Goal: Task Accomplishment & Management: Complete application form

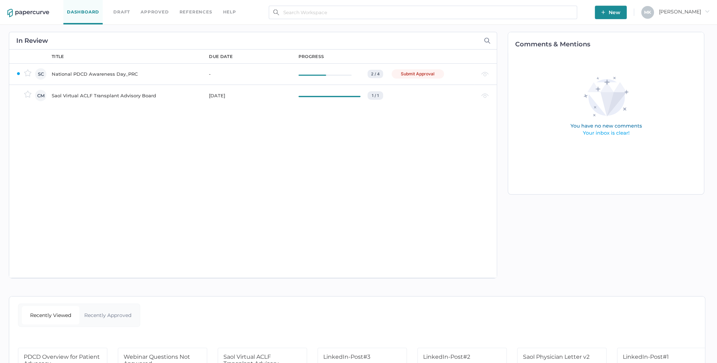
click at [126, 73] on div "National PDCD Awareness Day_PRC" at bounding box center [126, 74] width 149 height 8
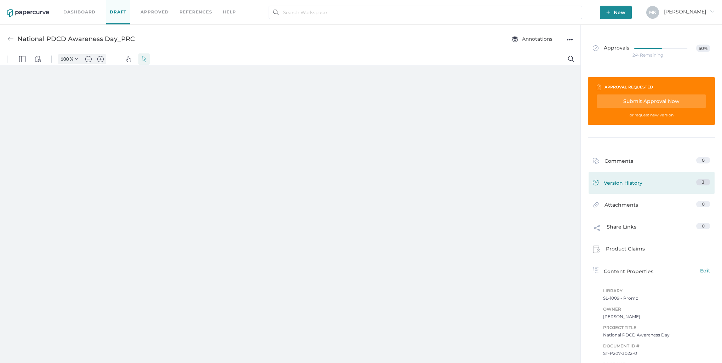
type input "125"
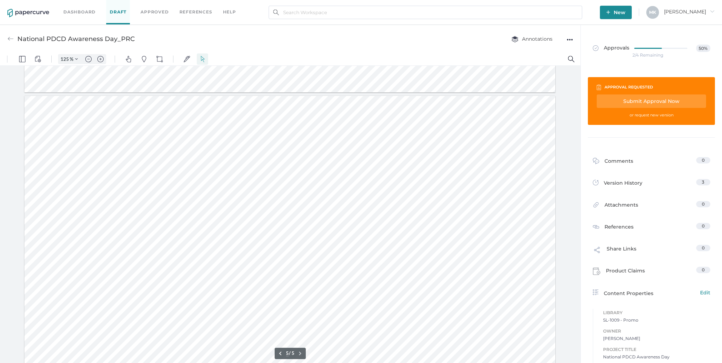
scroll to position [956, 0]
type input "5"
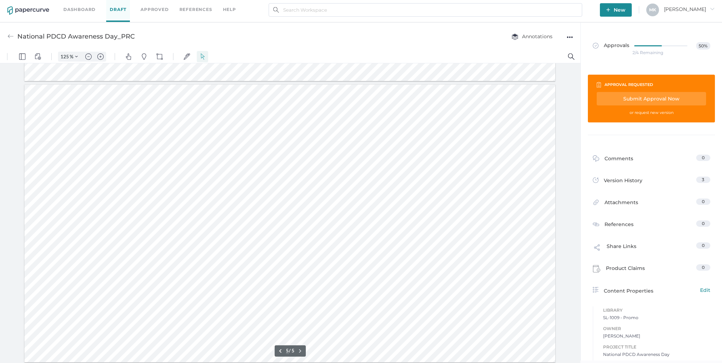
scroll to position [3, 0]
click at [682, 178] on link "Version History 3" at bounding box center [652, 181] width 118 height 10
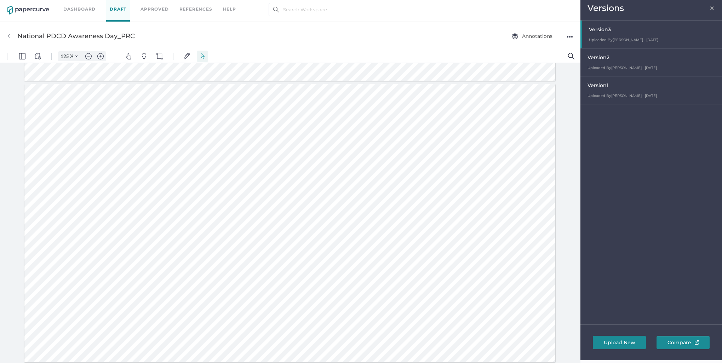
click at [622, 60] on div "Version 2" at bounding box center [653, 58] width 131 height 10
type input "125"
click at [711, 7] on span "×" at bounding box center [712, 7] width 6 height 6
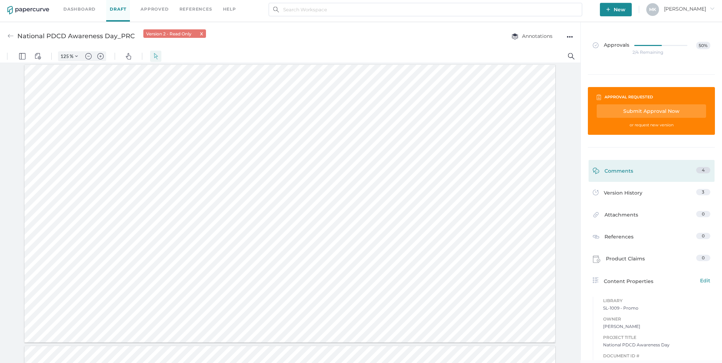
click at [705, 172] on div "4" at bounding box center [703, 170] width 14 height 6
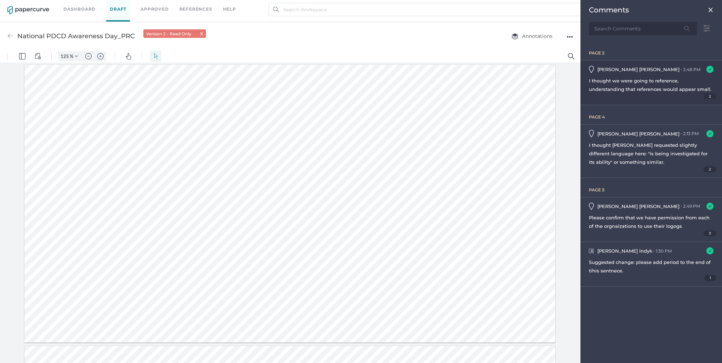
click at [647, 79] on span "I thought we were going to reference, understanding that references would appea…" at bounding box center [650, 85] width 122 height 14
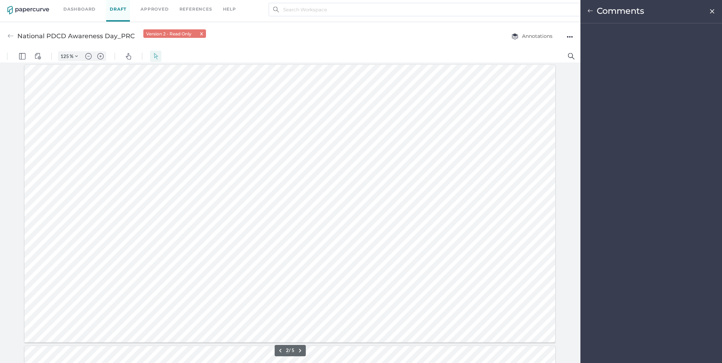
scroll to position [238, 0]
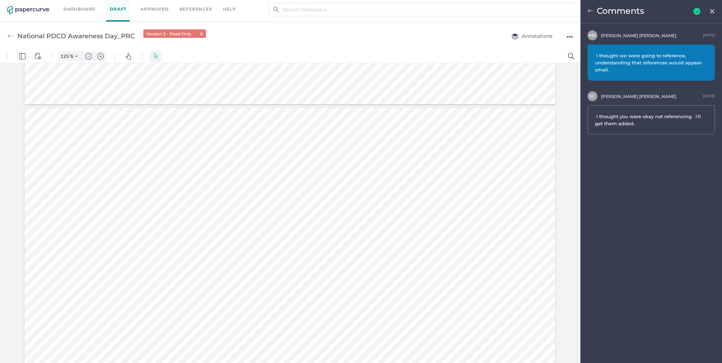
click at [713, 12] on img at bounding box center [712, 11] width 6 height 6
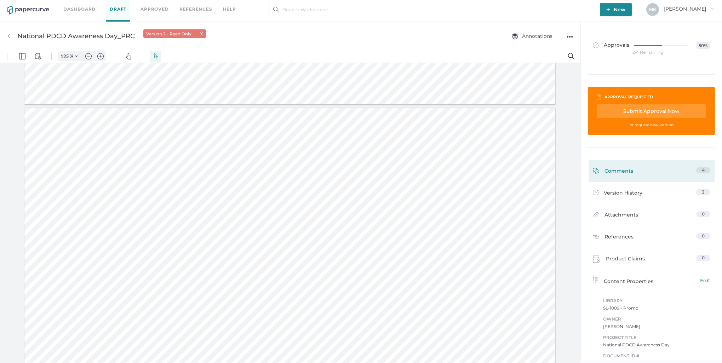
click at [651, 176] on link "Comments 4" at bounding box center [652, 172] width 118 height 11
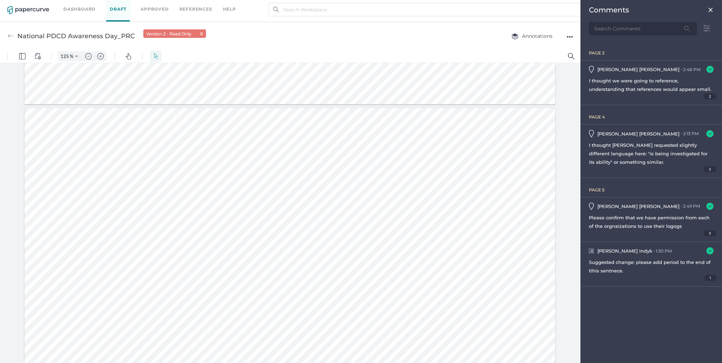
scroll to position [137, 0]
click at [631, 144] on span "I thought Julie requested slightly different language here: "is being investiga…" at bounding box center [648, 153] width 119 height 23
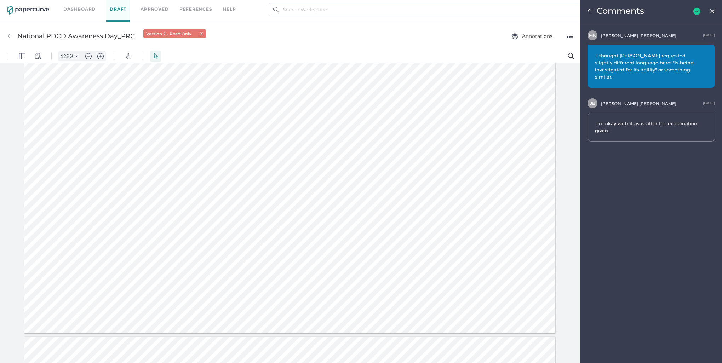
click at [711, 12] on img at bounding box center [712, 11] width 6 height 6
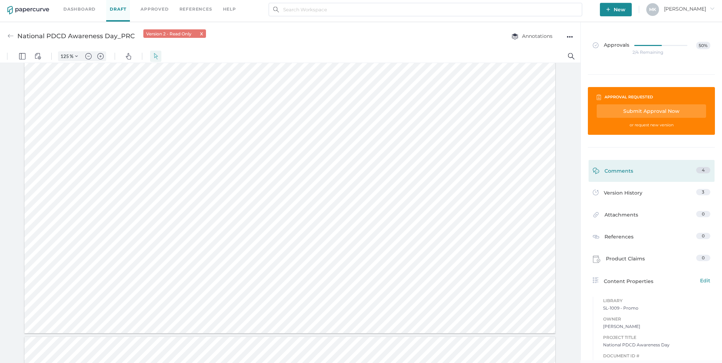
click at [640, 166] on div "Comments 4" at bounding box center [652, 171] width 126 height 22
click at [640, 167] on link "Comments 4" at bounding box center [652, 172] width 118 height 11
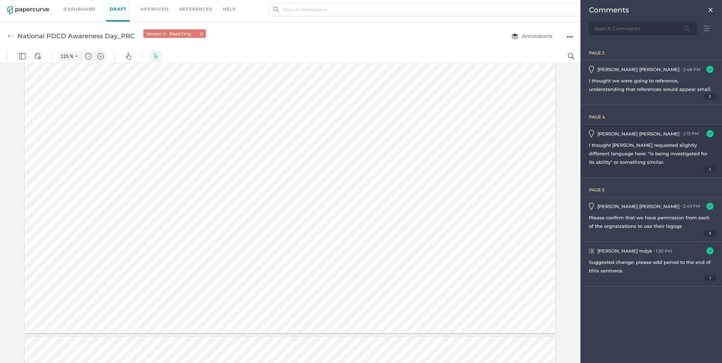
scroll to position [137, 0]
click at [651, 218] on span "Please confirm that we have permission from each of the orgnaizations to use th…" at bounding box center [649, 222] width 121 height 14
type input "5"
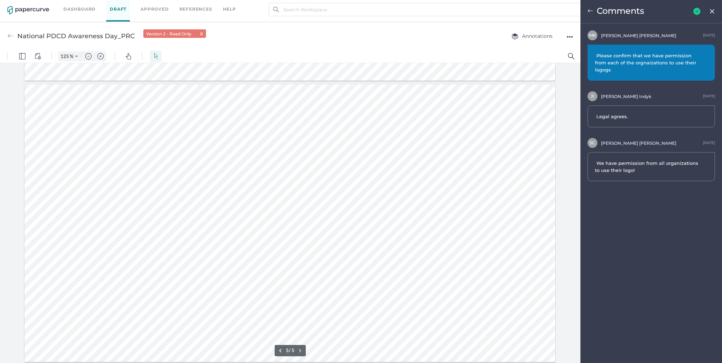
click at [713, 8] on span at bounding box center [712, 10] width 6 height 6
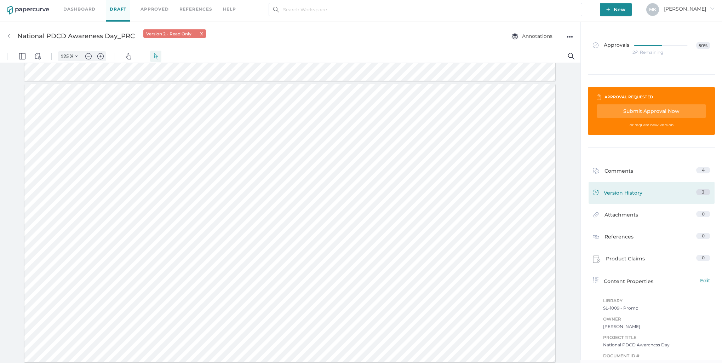
click at [646, 193] on link "Version History 3" at bounding box center [652, 194] width 118 height 10
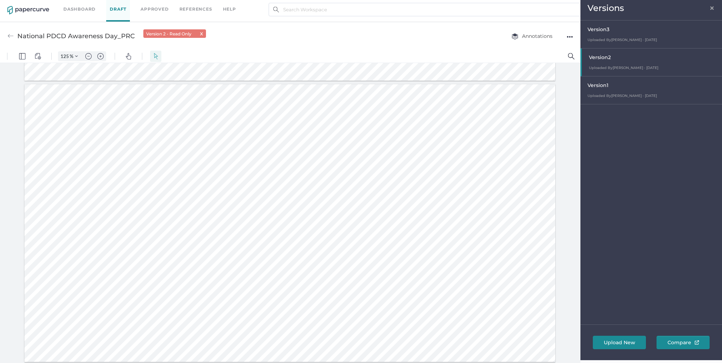
click at [479, 38] on div "National PDCD Awareness Day_PRC Version 2 - Read Only x Annotations ●●●" at bounding box center [290, 36] width 581 height 28
click at [712, 4] on span "×" at bounding box center [712, 7] width 6 height 6
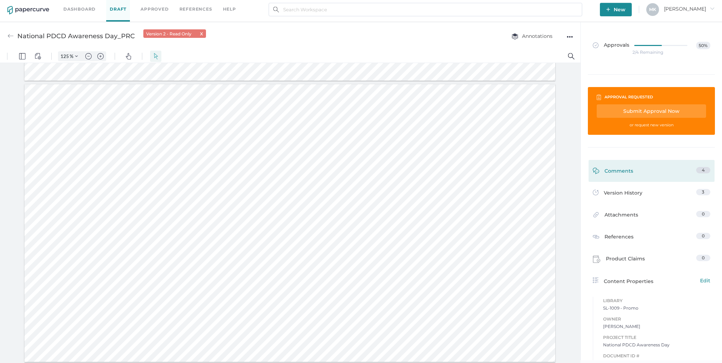
click at [664, 176] on link "Comments 4" at bounding box center [652, 172] width 118 height 11
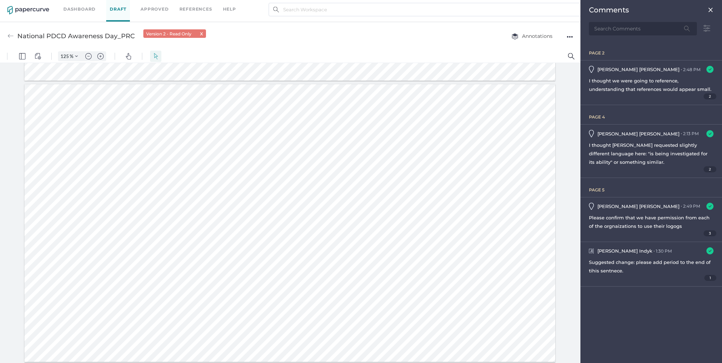
click at [709, 9] on img at bounding box center [711, 10] width 6 height 6
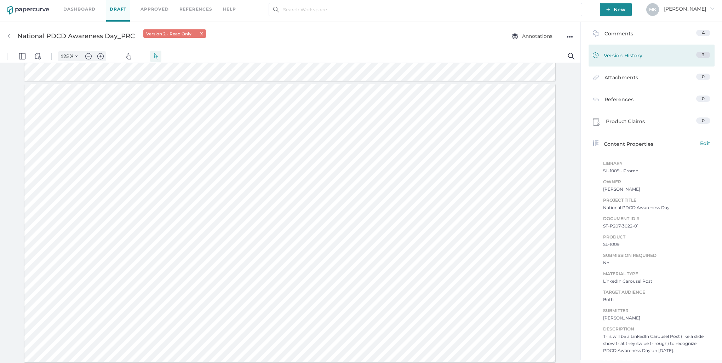
click at [637, 58] on div "Version History" at bounding box center [618, 57] width 50 height 10
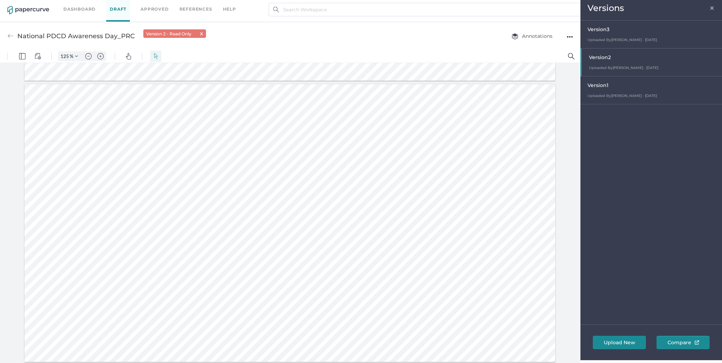
click at [622, 34] on div "Version 3" at bounding box center [653, 30] width 131 height 10
type input "125"
type input "1"
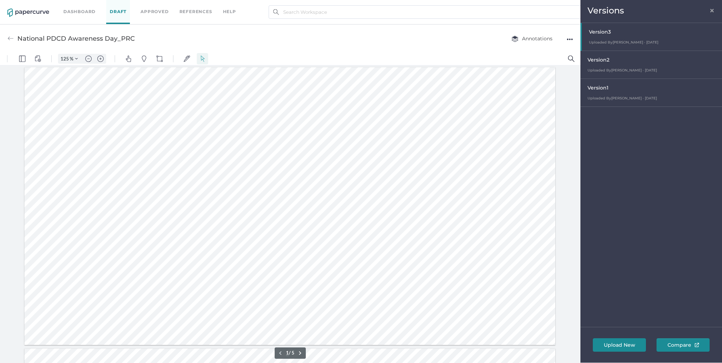
scroll to position [0, 0]
click at [712, 10] on span "×" at bounding box center [712, 10] width 6 height 6
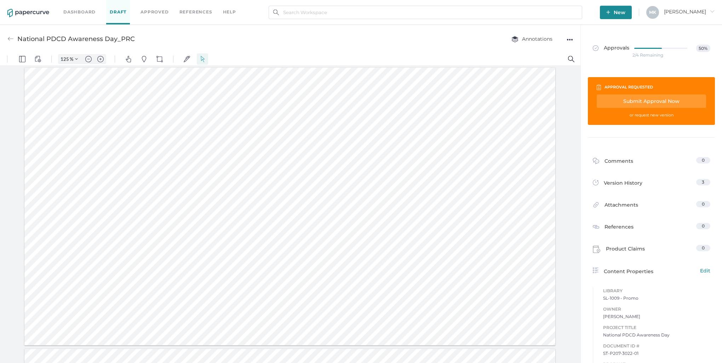
click at [633, 81] on div "approval requested Submit Approval Now or request new version" at bounding box center [651, 101] width 127 height 48
click at [606, 47] on span "Approvals" at bounding box center [611, 49] width 36 height 8
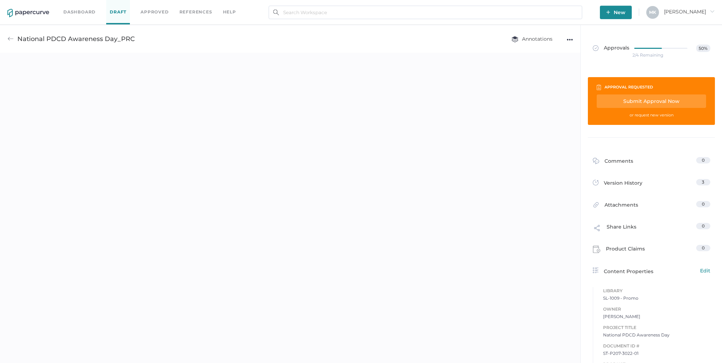
click at [655, 102] on div "Submit Approval Now" at bounding box center [651, 101] width 109 height 13
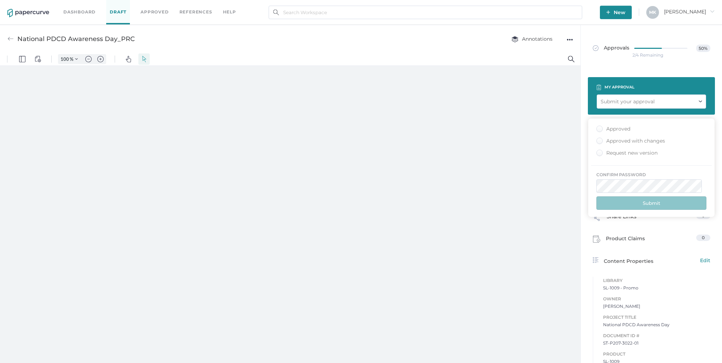
click at [607, 130] on div "Approved" at bounding box center [613, 129] width 34 height 7
click at [598, 127] on input "Approved" at bounding box center [598, 127] width 0 height 0
type input "125"
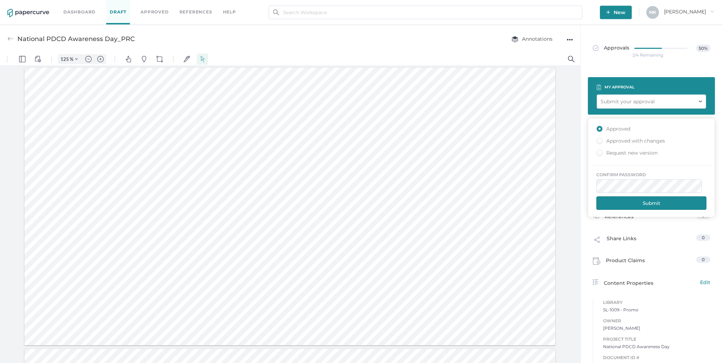
click at [660, 205] on button "Submit" at bounding box center [651, 202] width 110 height 13
